Goal: Task Accomplishment & Management: Complete application form

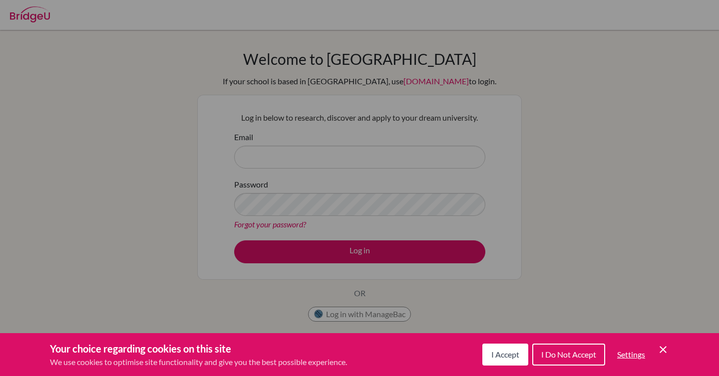
click at [513, 357] on span "I Accept" at bounding box center [505, 354] width 28 height 9
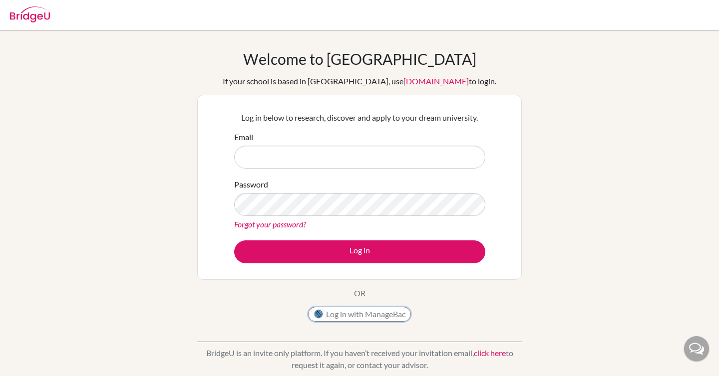
click at [383, 315] on button "Log in with ManageBac" at bounding box center [359, 314] width 103 height 15
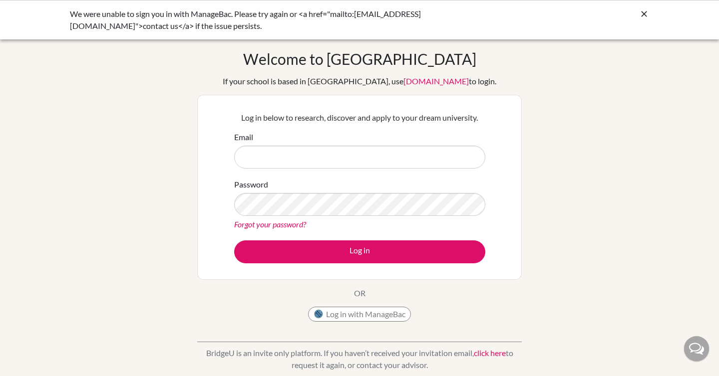
click at [344, 153] on input "Email" at bounding box center [359, 157] width 251 height 23
click at [363, 307] on div "Welcome to BridgeU If your school is based in China, use app.bridge-u.com.cn to…" at bounding box center [359, 188] width 324 height 277
click at [362, 312] on button "Log in with ManageBac" at bounding box center [359, 314] width 103 height 15
click at [357, 313] on button "Log in with ManageBac" at bounding box center [359, 314] width 103 height 15
click at [340, 180] on div "Password Forgot your password?" at bounding box center [359, 205] width 251 height 52
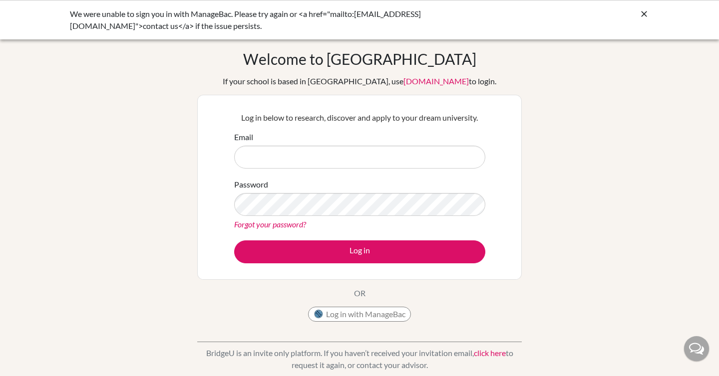
click at [341, 171] on form "Email Password Forgot your password? Log in" at bounding box center [359, 197] width 251 height 132
click at [346, 156] on input "Email" at bounding box center [359, 157] width 251 height 23
click at [387, 159] on input "Email" at bounding box center [359, 157] width 251 height 23
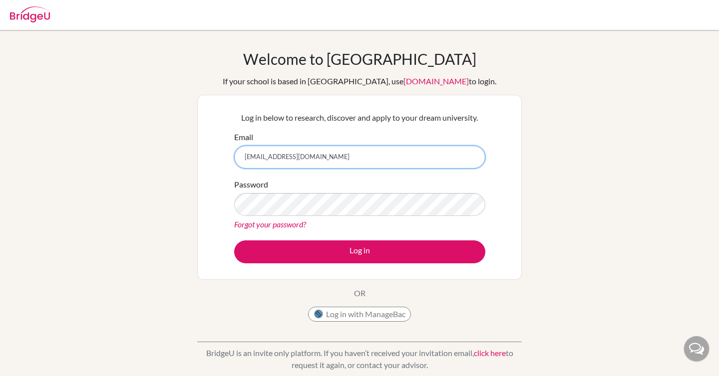
type input "250108@iss.school.fj"
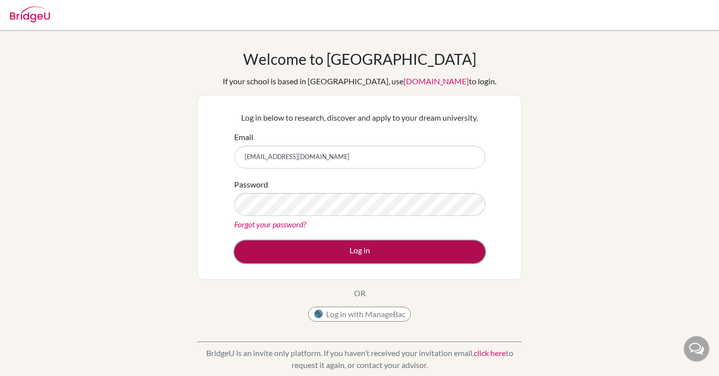
click at [374, 255] on button "Log in" at bounding box center [359, 252] width 251 height 23
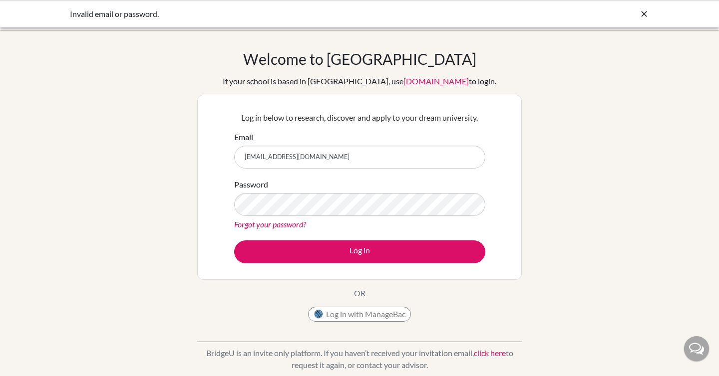
click at [321, 189] on div "Password Forgot your password?" at bounding box center [359, 205] width 251 height 52
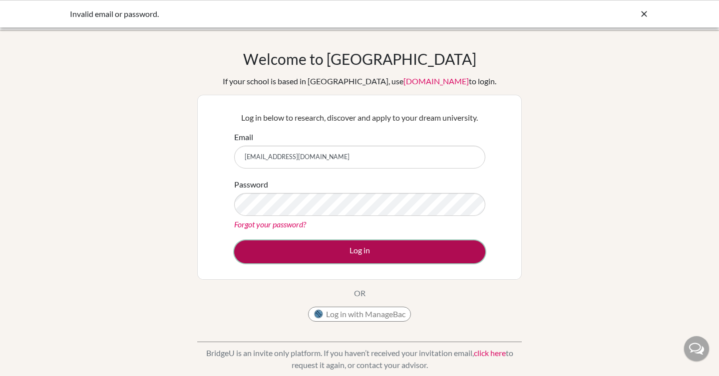
click at [342, 263] on button "Log in" at bounding box center [359, 252] width 251 height 23
click at [351, 250] on button "Log in" at bounding box center [359, 252] width 251 height 23
click at [351, 249] on button "Log in" at bounding box center [359, 252] width 251 height 23
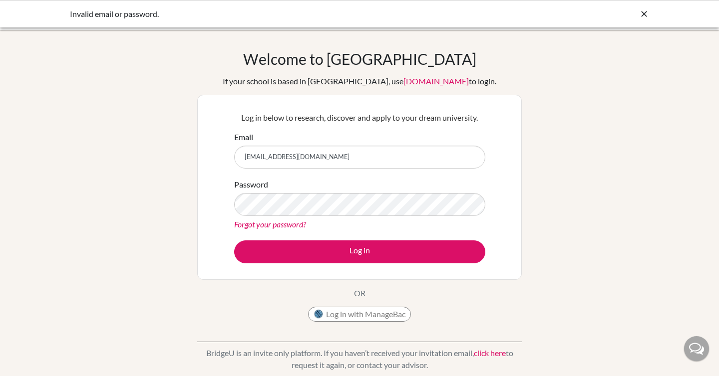
type input "250108@iss.school.fj"
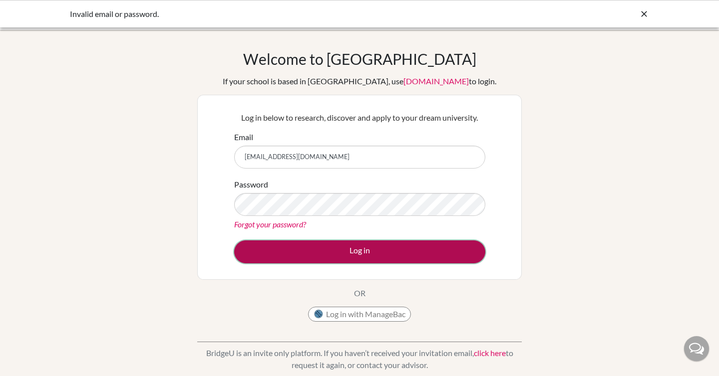
click at [310, 249] on button "Log in" at bounding box center [359, 252] width 251 height 23
click at [344, 257] on button "Log in" at bounding box center [359, 252] width 251 height 23
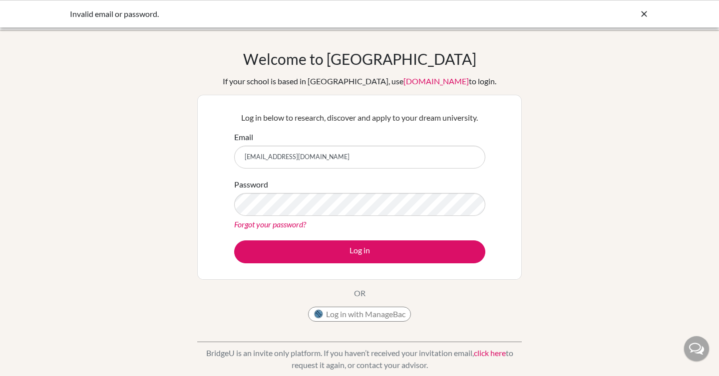
click at [370, 305] on div "Welcome to BridgeU If your school is based in China, use app.bridge-u.com.cn to…" at bounding box center [359, 188] width 324 height 277
click at [370, 312] on button "Log in with ManageBac" at bounding box center [359, 314] width 103 height 15
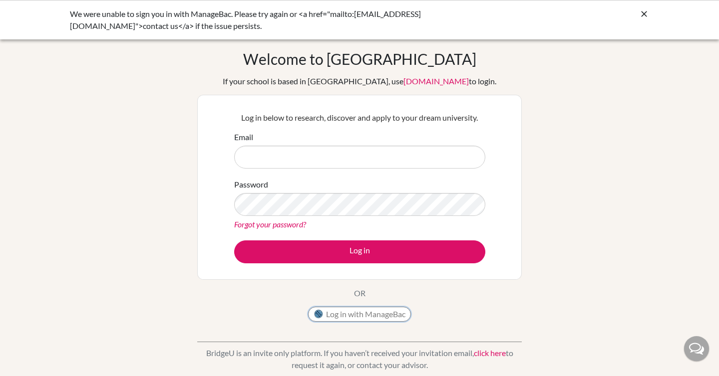
click at [349, 314] on button "Log in with ManageBac" at bounding box center [359, 314] width 103 height 15
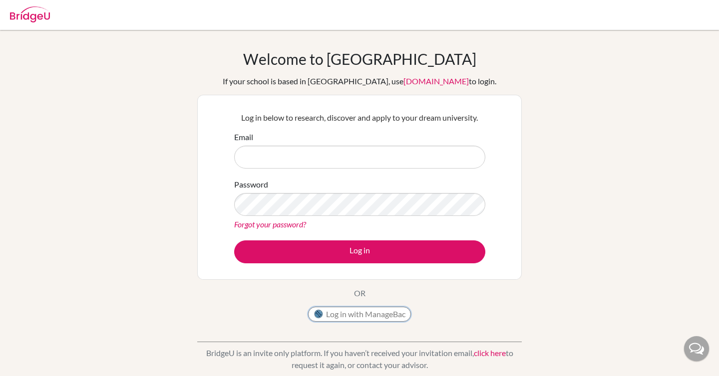
click at [355, 320] on button "Log in with ManageBac" at bounding box center [359, 314] width 103 height 15
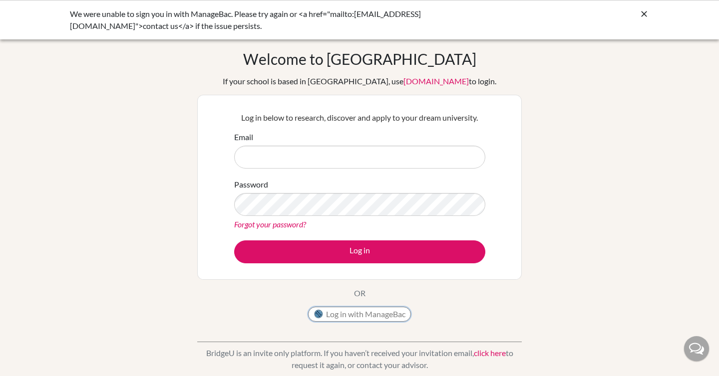
click at [349, 313] on button "Log in with ManageBac" at bounding box center [359, 314] width 103 height 15
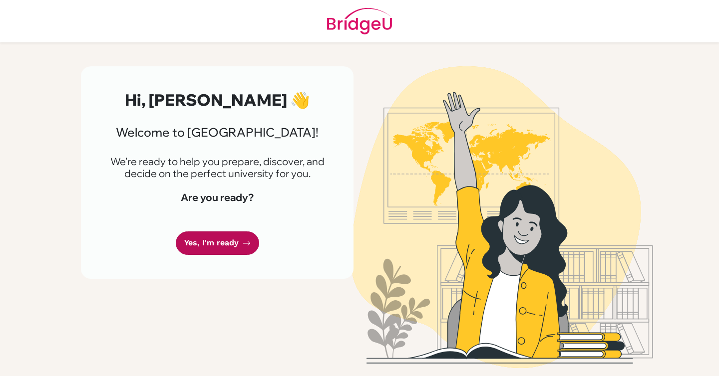
click at [230, 234] on link "Yes, I'm ready" at bounding box center [217, 243] width 83 height 23
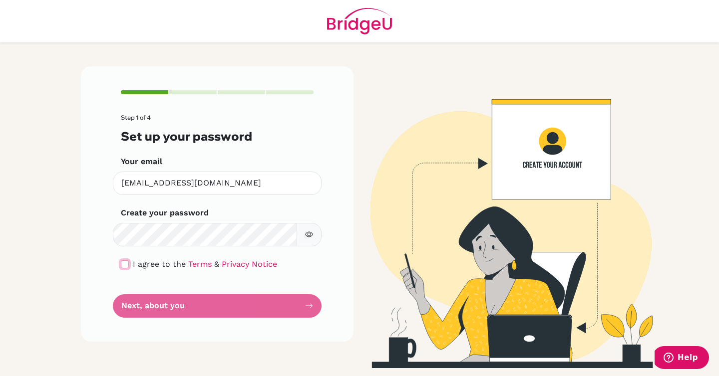
click at [122, 267] on input "checkbox" at bounding box center [125, 265] width 8 height 8
checkbox input "true"
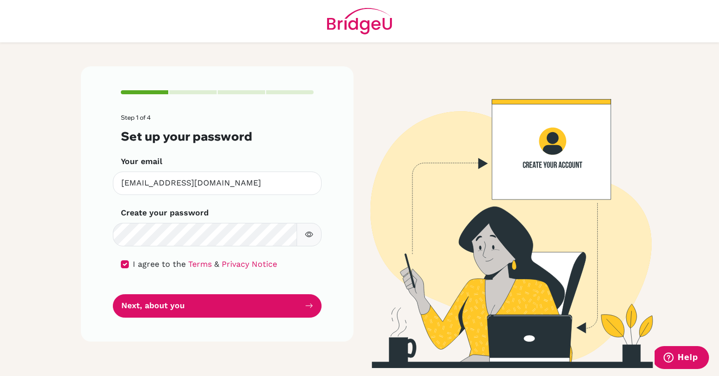
click at [328, 229] on div "Step 1 of 4 Set up your password Your email 250108@iss.school.fj Invalid email …" at bounding box center [217, 204] width 273 height 276
click at [314, 230] on button "button" at bounding box center [309, 234] width 25 height 23
click at [311, 230] on button "button" at bounding box center [309, 234] width 25 height 23
click at [238, 318] on div "Step 1 of 4 Set up your password Your email 250108@iss.school.fj Invalid email …" at bounding box center [217, 204] width 273 height 276
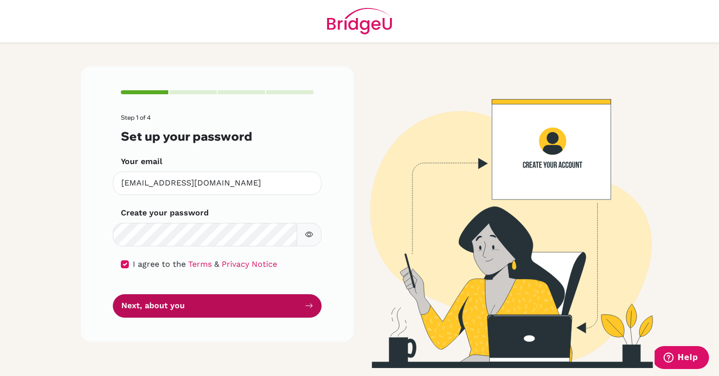
click at [240, 309] on button "Next, about you" at bounding box center [217, 306] width 209 height 23
